Goal: Find specific page/section: Find specific page/section

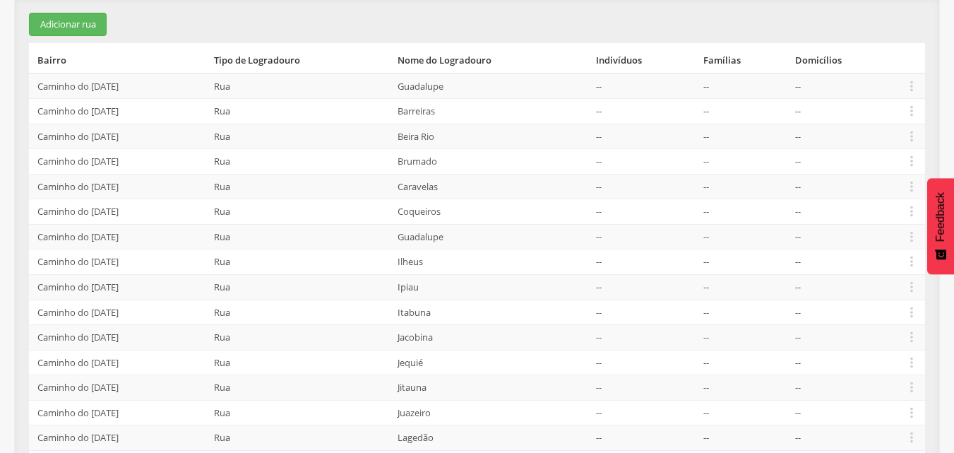
scroll to position [194, 0]
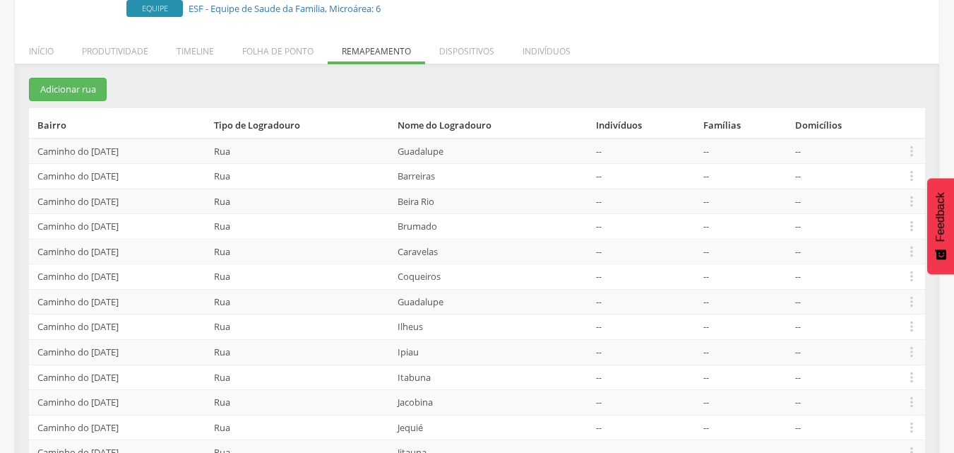
click at [859, 196] on td "--" at bounding box center [844, 201] width 109 height 25
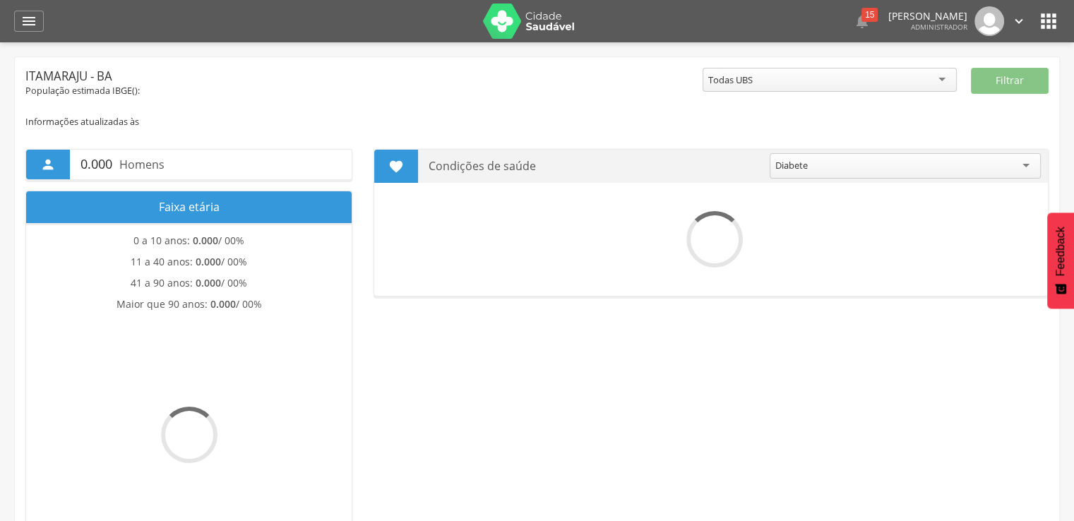
click at [1042, 12] on icon "" at bounding box center [1048, 21] width 23 height 23
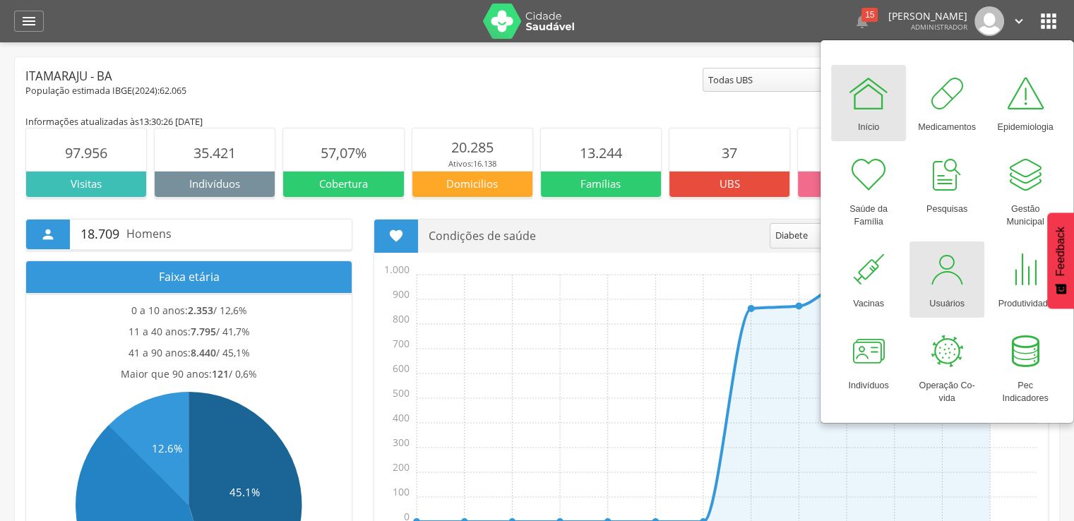
click at [921, 287] on link "Usuários" at bounding box center [947, 280] width 75 height 76
